Goal: Task Accomplishment & Management: Complete application form

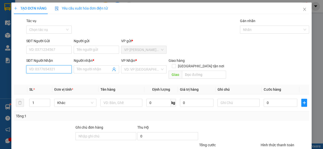
click at [53, 69] on input "SĐT Người Nhận" at bounding box center [48, 70] width 45 height 8
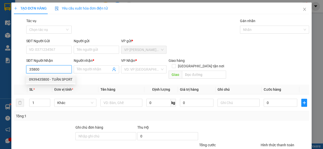
click at [63, 77] on div "0939435800 - TUẤN SPORT" at bounding box center [50, 80] width 43 height 6
type input "0939435800"
type input "TUẤN SPORT"
type input "70.000"
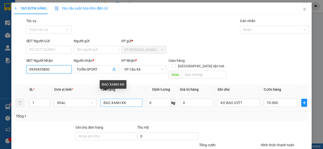
type input "0939435800"
click at [120, 99] on input "BAO XANH KK" at bounding box center [121, 103] width 42 height 8
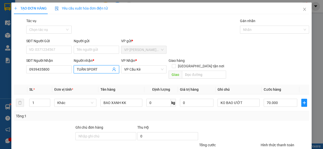
click at [104, 69] on input "TUẤN SPORT" at bounding box center [94, 70] width 34 height 6
type input "T"
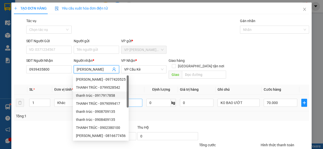
type input "[PERSON_NAME]"
click at [125, 99] on input "BAO XANH KK" at bounding box center [121, 103] width 42 height 8
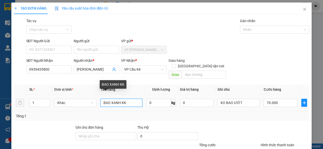
click at [120, 99] on input "BAO XANH KK" at bounding box center [121, 103] width 42 height 8
type input "CỤC ĐEN KK"
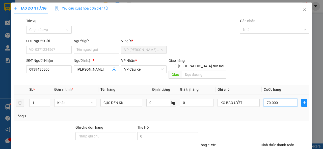
click at [264, 99] on input "70.000" at bounding box center [280, 103] width 34 height 8
type input "4"
type input "40"
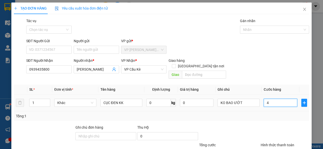
type input "40"
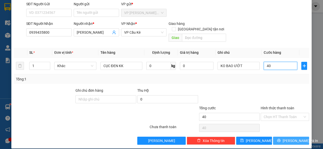
type input "40"
type input "40.000"
click at [293, 138] on span "[PERSON_NAME] và In" at bounding box center [299, 141] width 35 height 6
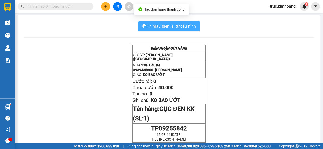
click at [177, 27] on span "In mẫu biên lai tự cấu hình" at bounding box center [171, 26] width 47 height 6
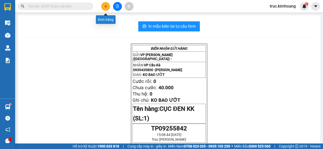
click at [105, 7] on icon "plus" at bounding box center [106, 7] width 4 height 4
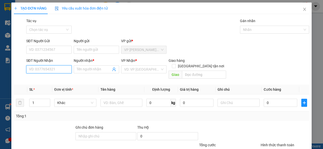
click at [60, 66] on input "SĐT Người Nhận" at bounding box center [48, 70] width 45 height 8
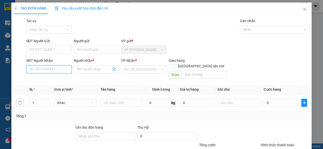
click at [60, 66] on input "SĐT Người Nhận" at bounding box center [48, 70] width 45 height 8
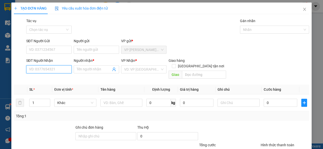
click at [60, 66] on input "SĐT Người Nhận" at bounding box center [48, 70] width 45 height 8
click at [60, 67] on input "SĐT Người Nhận" at bounding box center [48, 70] width 45 height 8
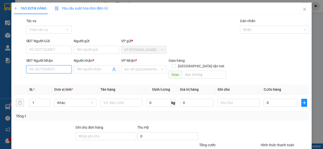
click at [60, 67] on input "SĐT Người Nhận" at bounding box center [48, 70] width 45 height 8
type input "0366648609"
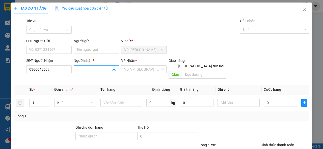
click at [89, 70] on input "Người nhận *" at bounding box center [94, 70] width 34 height 6
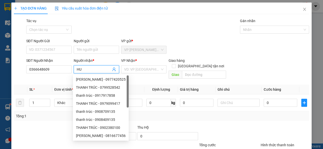
type input "H"
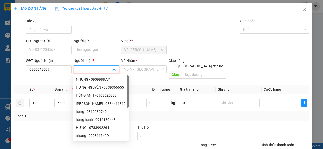
type input "A"
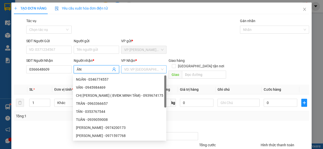
type input "ÂN"
click at [141, 73] on input "search" at bounding box center [142, 70] width 36 height 8
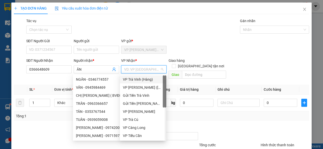
scroll to position [40, 0]
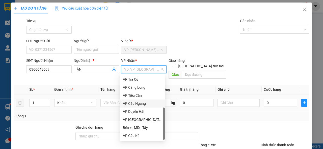
click at [140, 103] on div "VP Cầu Ngang" at bounding box center [142, 104] width 39 height 6
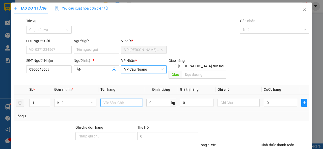
click at [118, 99] on input "text" at bounding box center [121, 103] width 42 height 8
type input "BỊCH ĐEN KK"
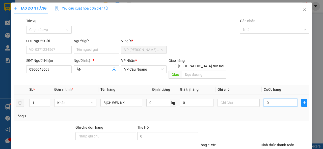
click at [268, 99] on input "0" at bounding box center [280, 103] width 34 height 8
type input "3"
type input "35"
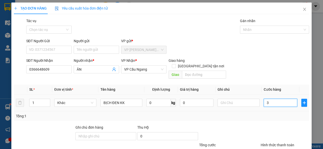
type input "35"
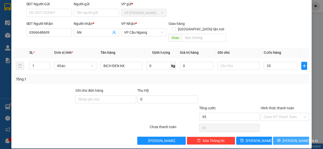
type input "35.000"
click at [286, 138] on span "[PERSON_NAME] và In" at bounding box center [299, 141] width 35 height 6
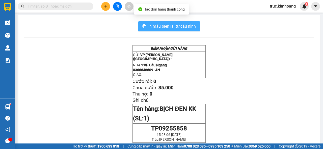
click at [189, 24] on span "In mẫu biên lai tự cấu hình" at bounding box center [171, 26] width 47 height 6
click at [180, 23] on button "In mẫu biên lai tự cấu hình" at bounding box center [168, 26] width 61 height 10
